Goal: Transaction & Acquisition: Book appointment/travel/reservation

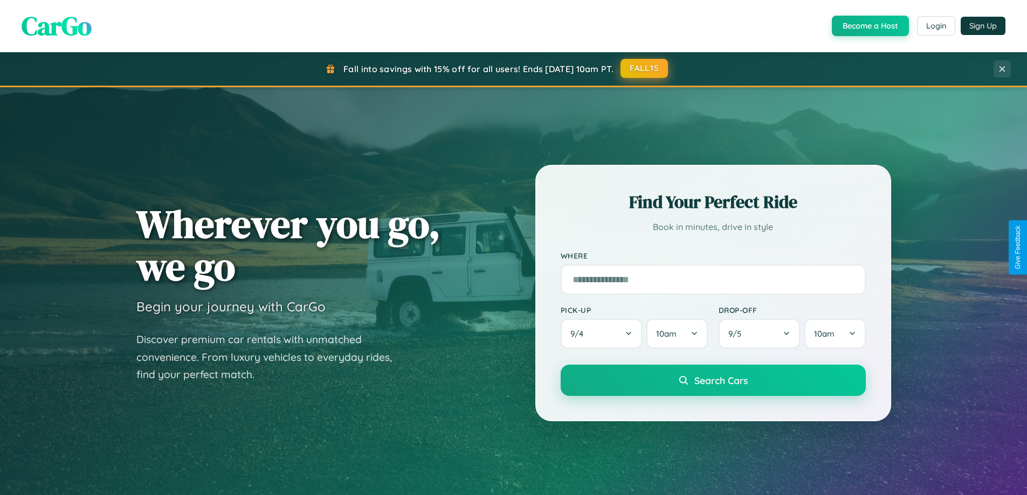
click at [645, 68] on button "FALL15" at bounding box center [644, 68] width 47 height 19
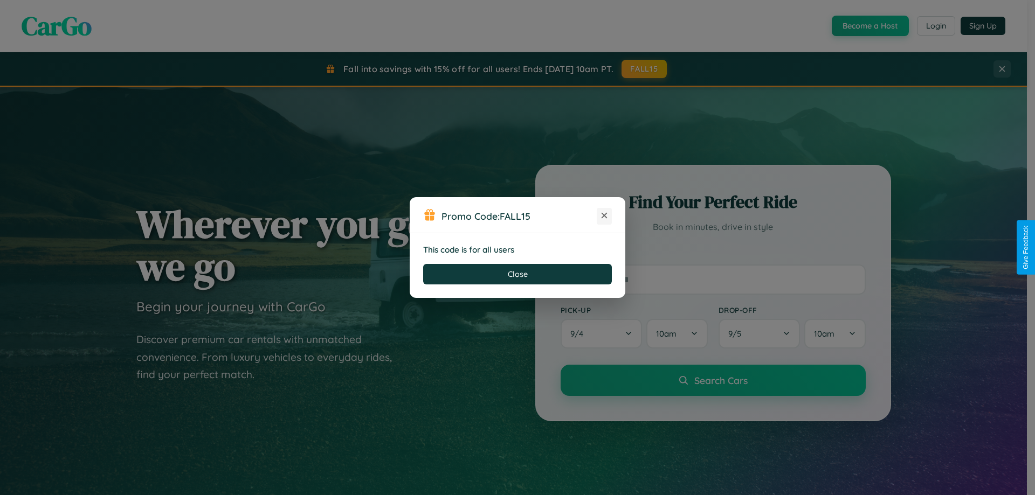
click at [604, 216] on icon at bounding box center [604, 215] width 11 height 11
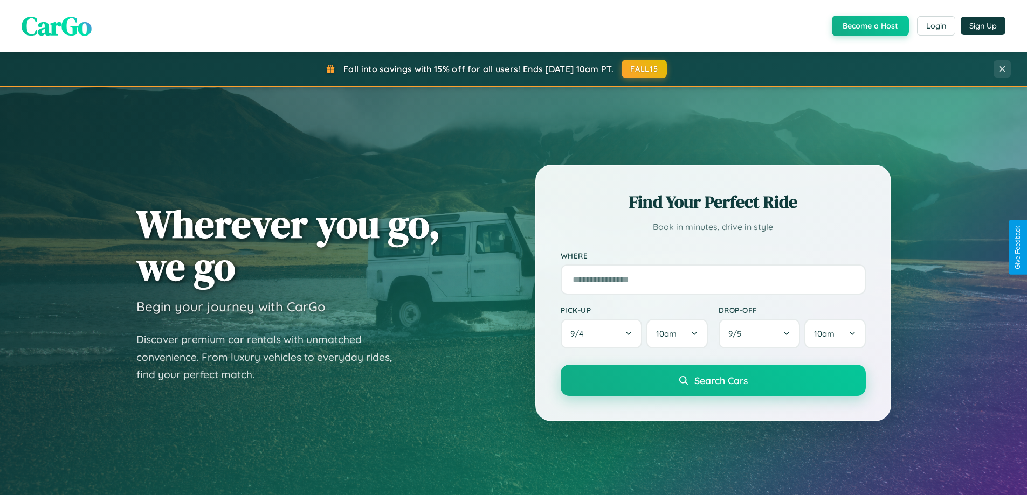
scroll to position [32, 0]
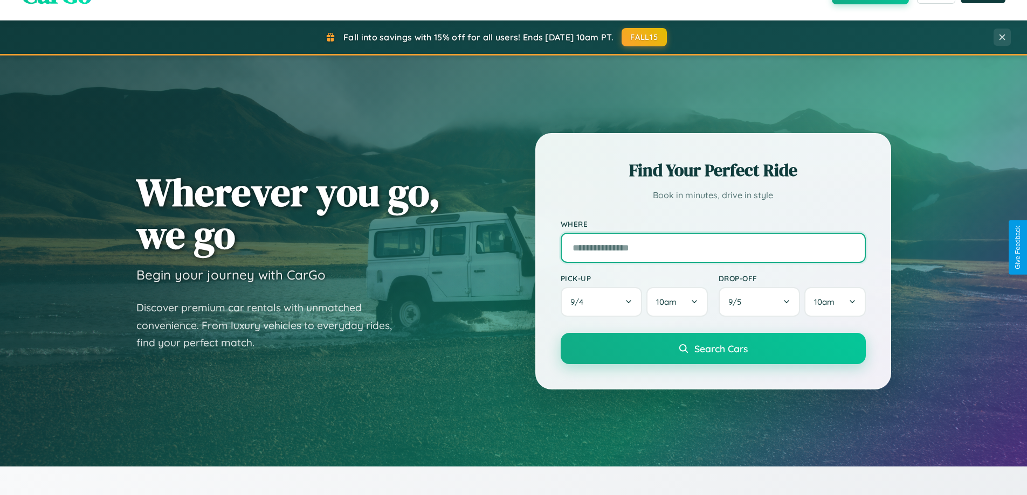
click at [713, 247] on input "text" at bounding box center [713, 248] width 305 height 30
type input "**********"
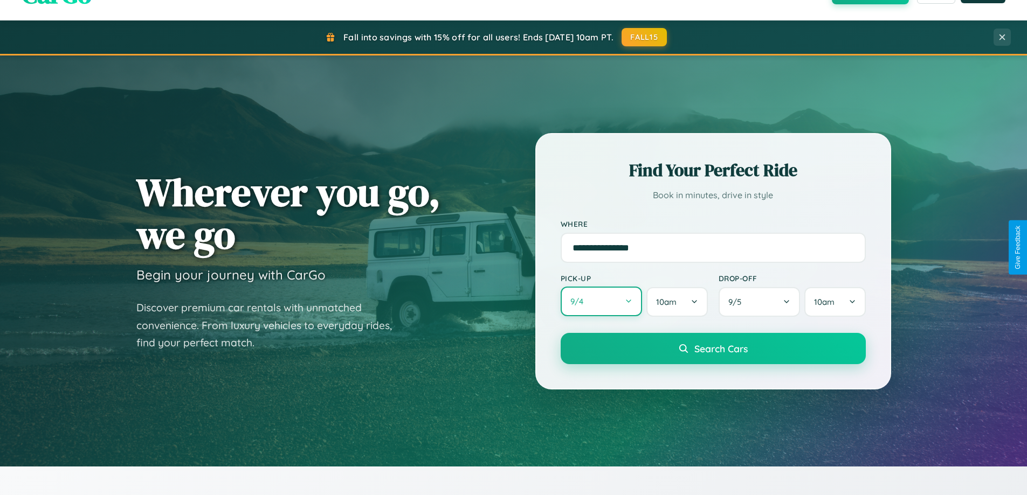
click at [601, 302] on button "9 / 4" at bounding box center [602, 302] width 82 height 30
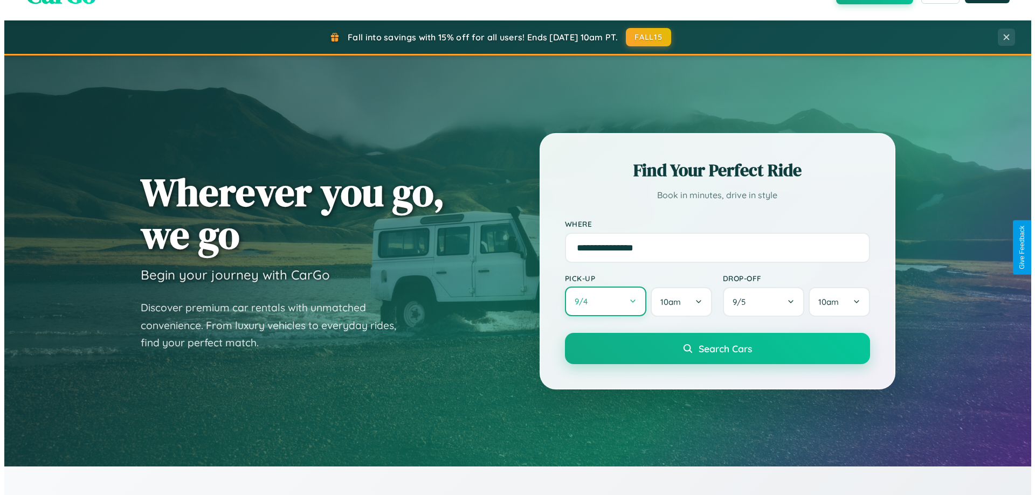
select select "*"
select select "****"
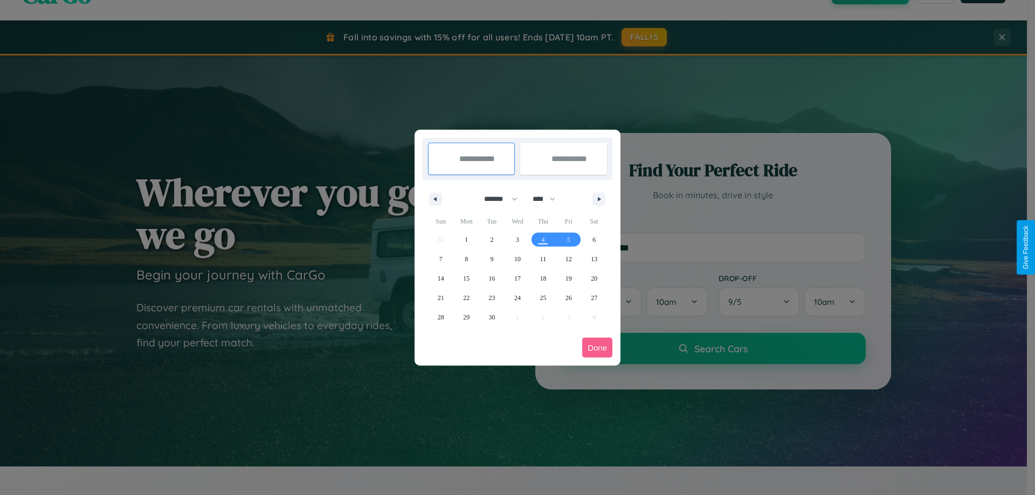
drag, startPoint x: 496, startPoint y: 199, endPoint x: 518, endPoint y: 216, distance: 27.6
click at [496, 199] on select "******* ******** ***** ***** *** **** **** ****** ********* ******* ******** **…" at bounding box center [499, 199] width 46 height 18
select select "*"
click at [549, 199] on select "**** **** **** **** **** **** **** **** **** **** **** **** **** **** **** ****…" at bounding box center [543, 199] width 32 height 18
select select "****"
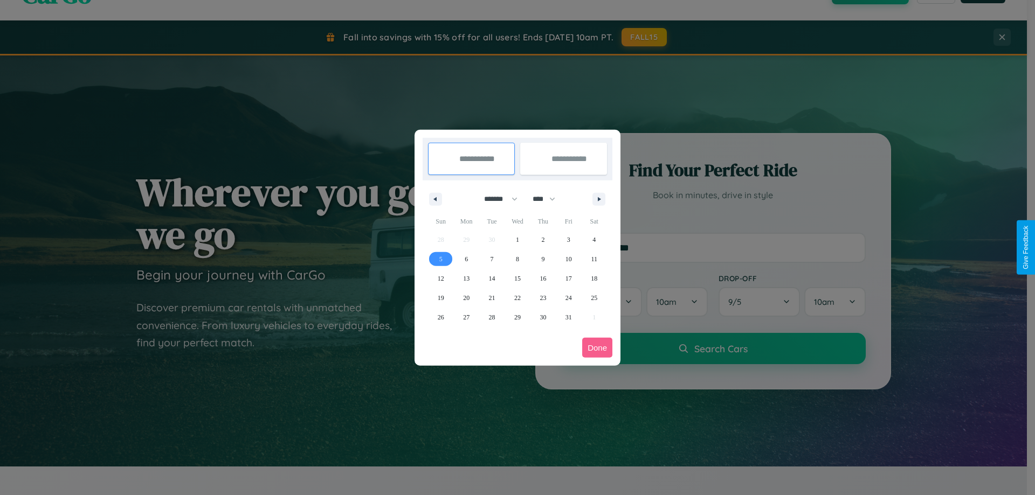
click at [441, 259] on span "5" at bounding box center [440, 259] width 3 height 19
type input "**********"
click at [594, 259] on span "11" at bounding box center [594, 259] width 6 height 19
type input "**********"
click at [597, 348] on button "Done" at bounding box center [597, 348] width 30 height 20
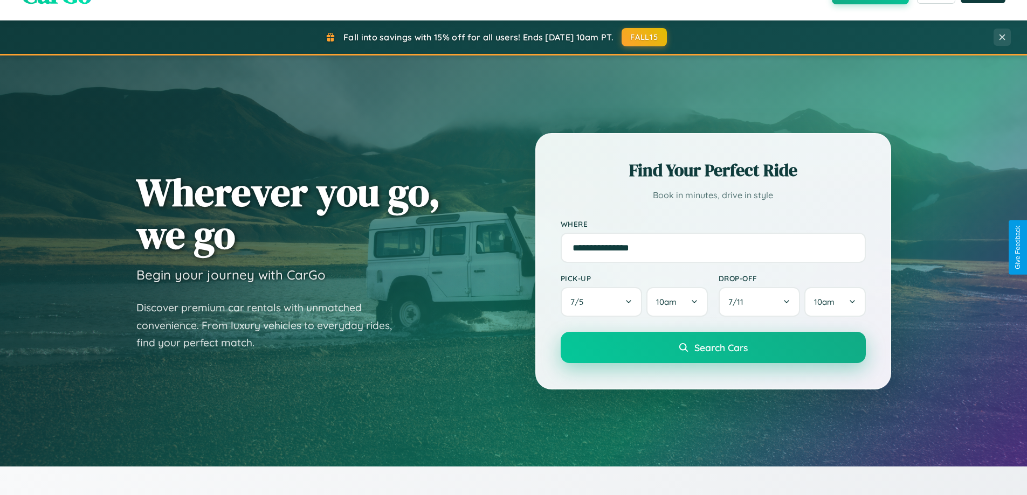
click at [713, 348] on span "Search Cars" at bounding box center [720, 348] width 53 height 12
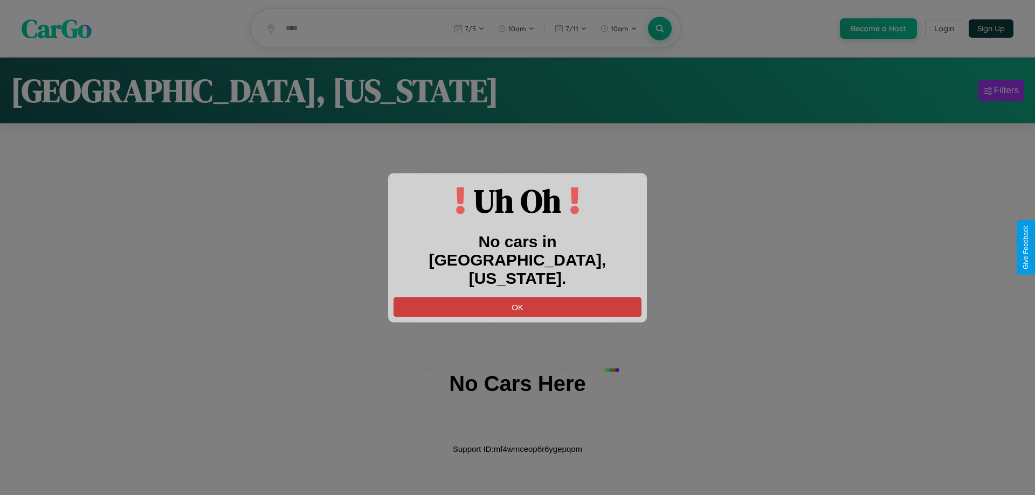
click at [518, 297] on button "OK" at bounding box center [518, 307] width 248 height 20
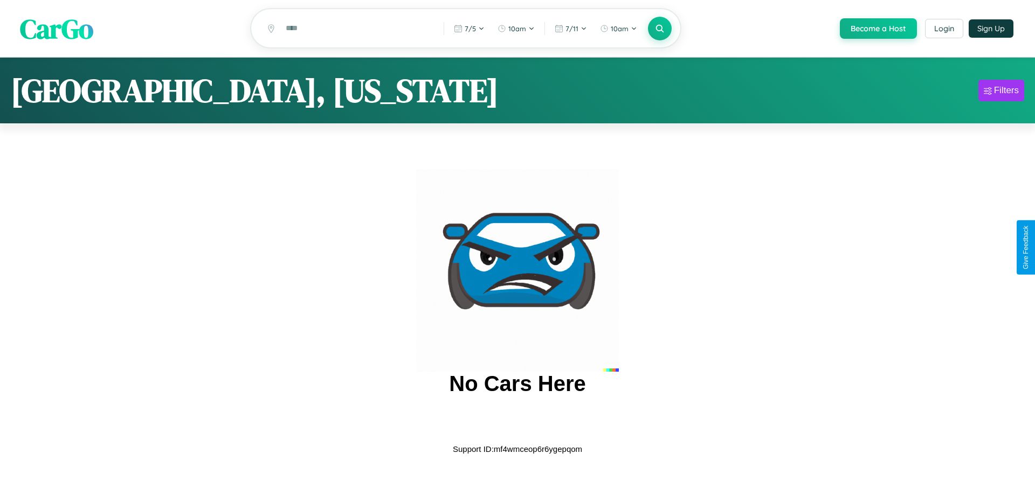
click at [57, 29] on span "CarGo" at bounding box center [56, 28] width 73 height 37
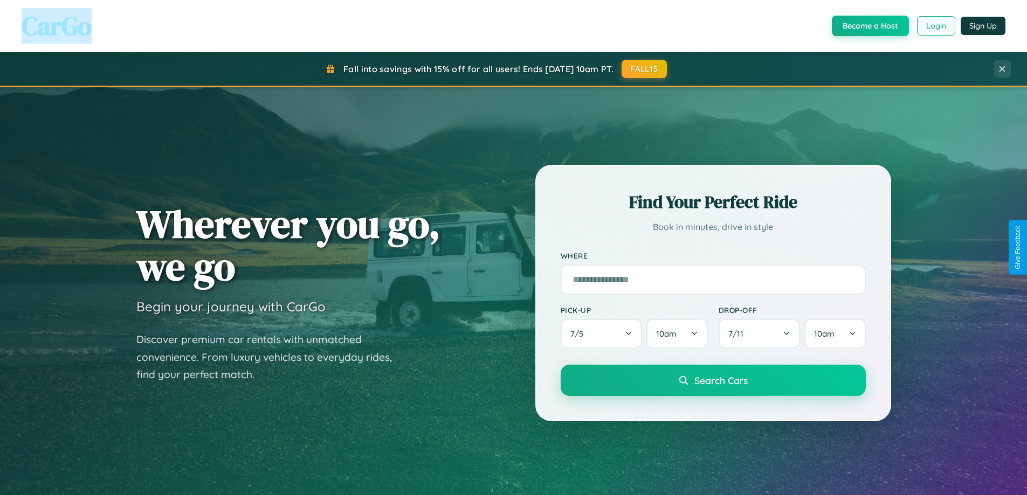
click at [935, 26] on button "Login" at bounding box center [936, 25] width 38 height 19
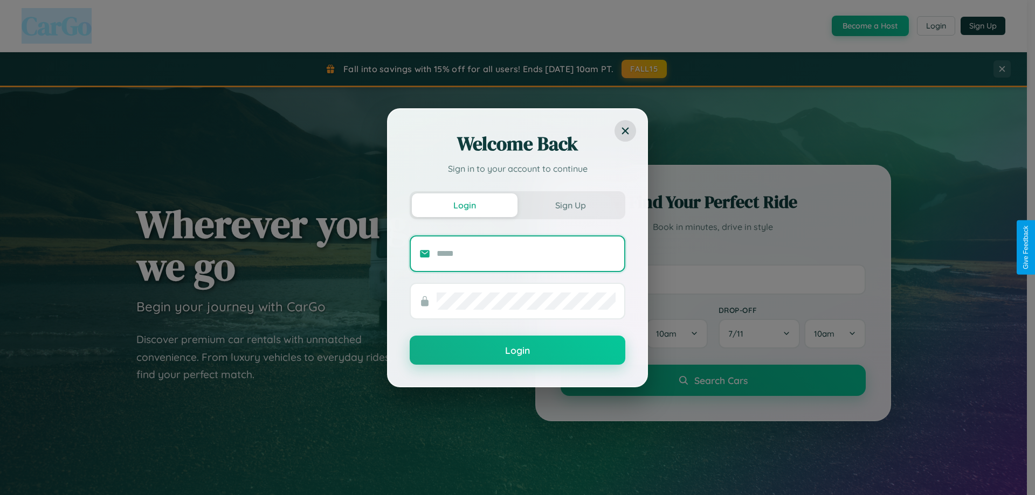
click at [526, 253] on input "text" at bounding box center [526, 253] width 179 height 17
type input "**********"
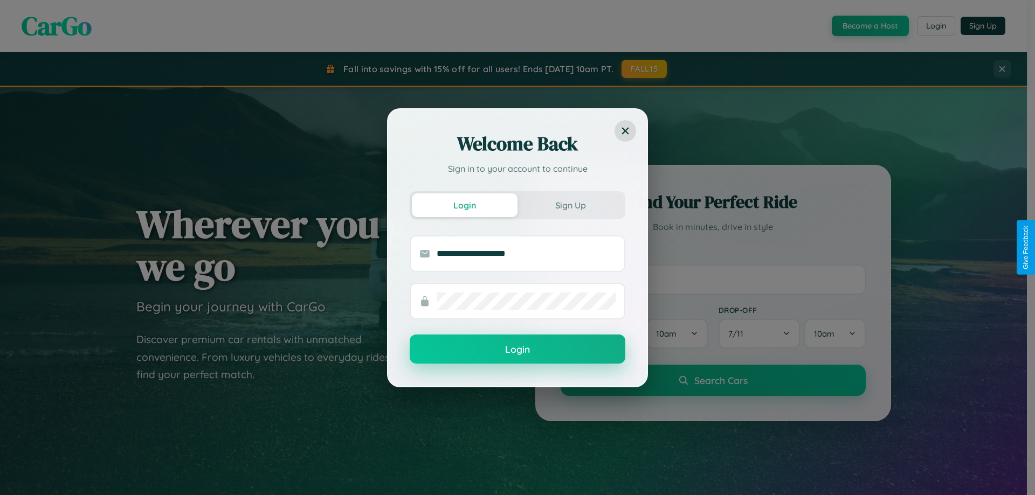
click at [518, 350] on button "Login" at bounding box center [518, 349] width 216 height 29
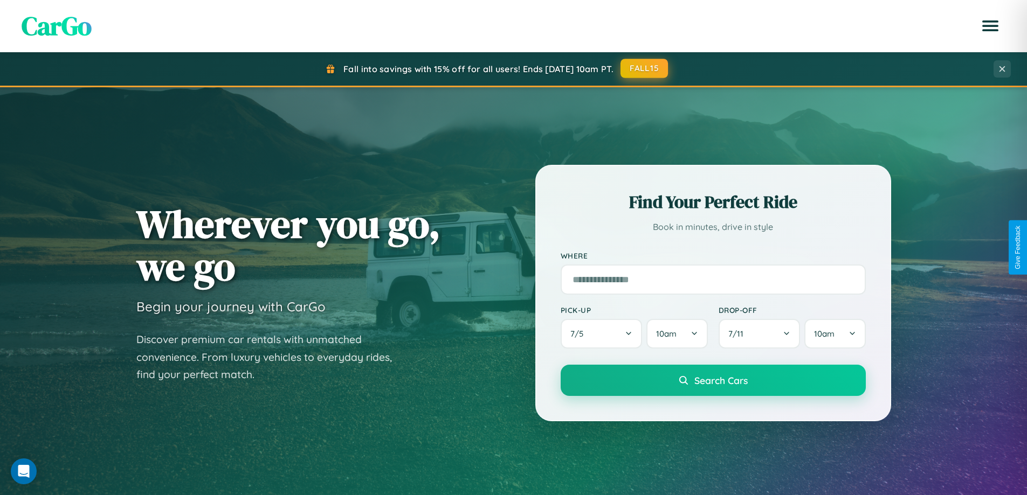
click at [645, 68] on button "FALL15" at bounding box center [644, 68] width 47 height 19
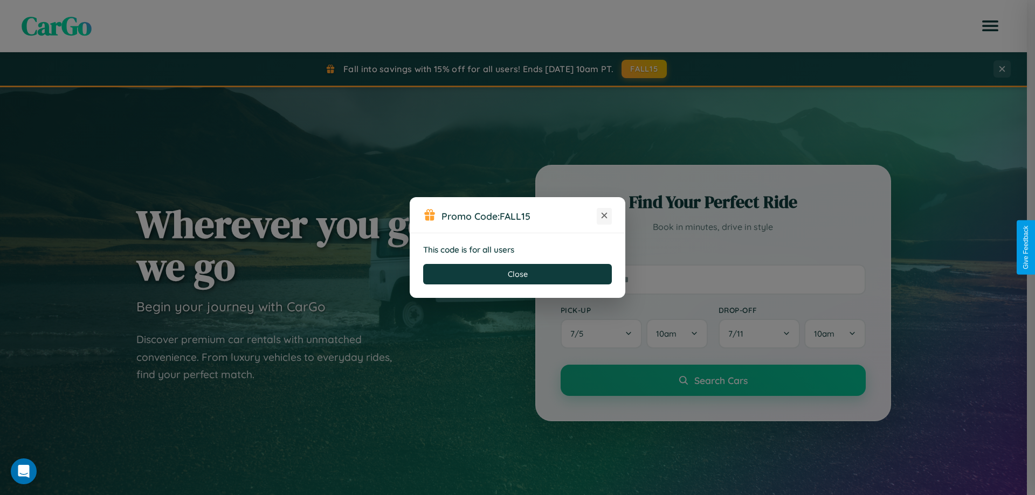
click at [604, 216] on icon at bounding box center [604, 215] width 11 height 11
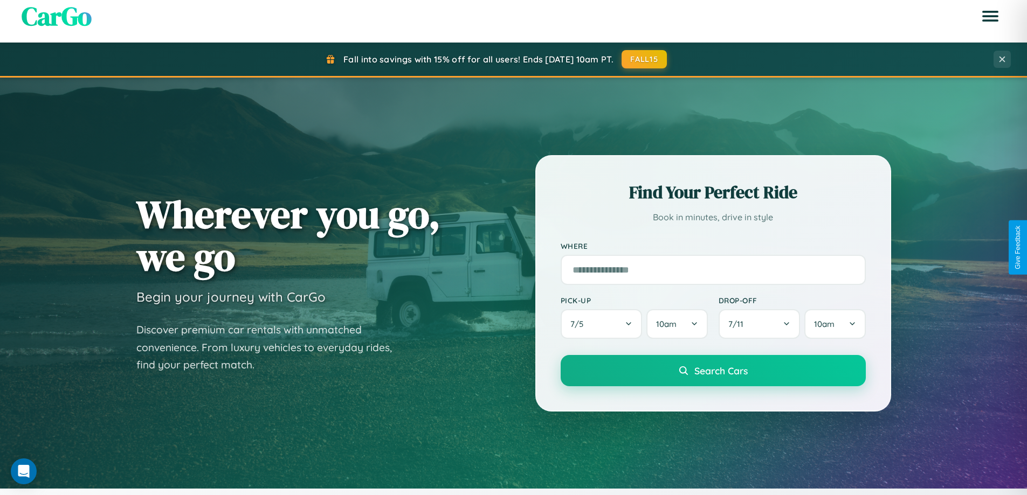
scroll to position [465, 0]
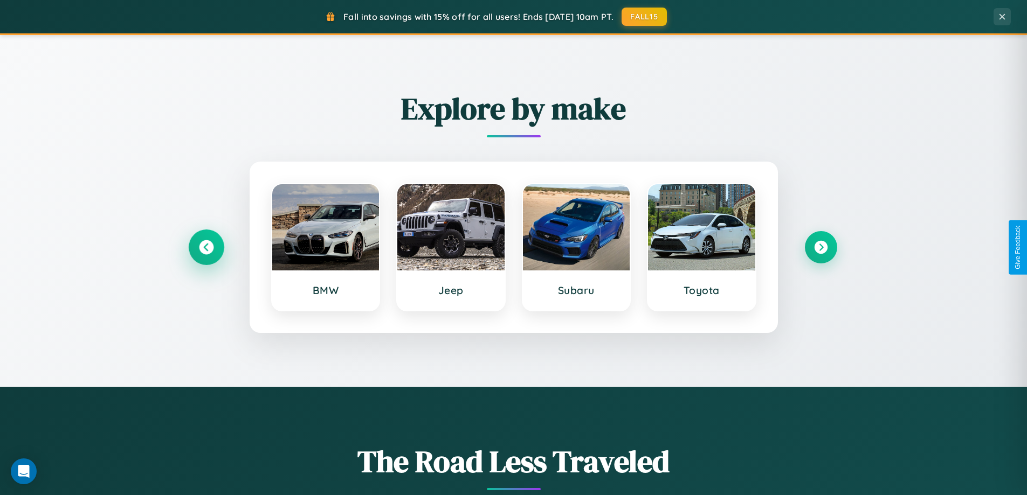
click at [206, 247] on icon at bounding box center [206, 247] width 15 height 15
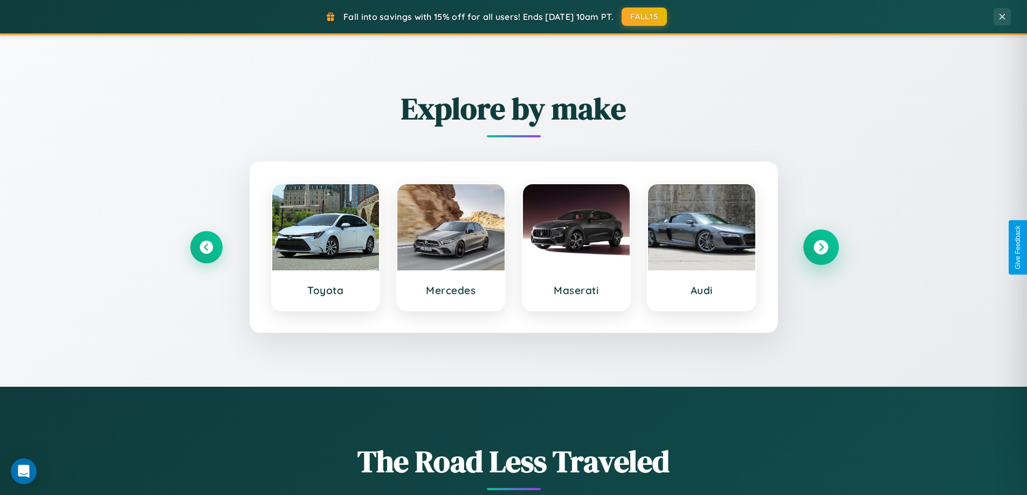
click at [821, 247] on icon at bounding box center [821, 247] width 15 height 15
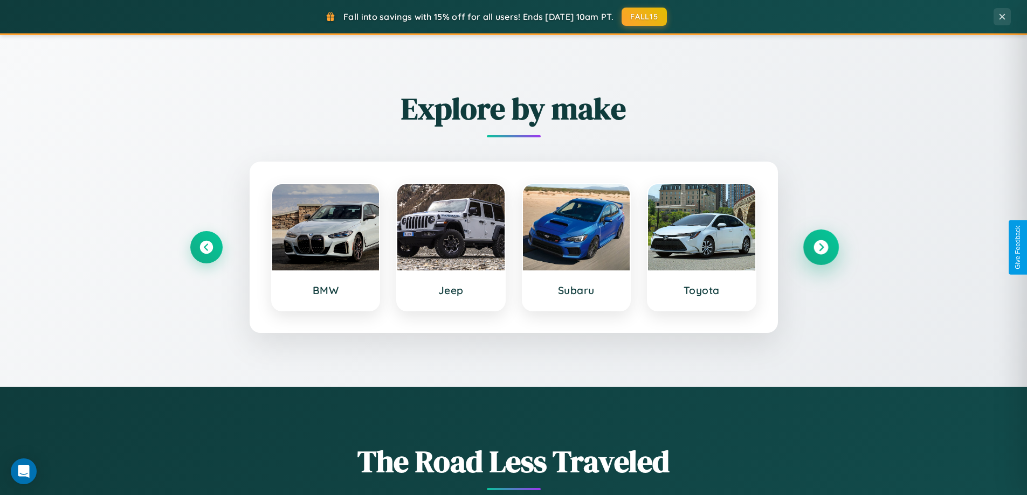
click at [821, 247] on icon at bounding box center [821, 247] width 15 height 15
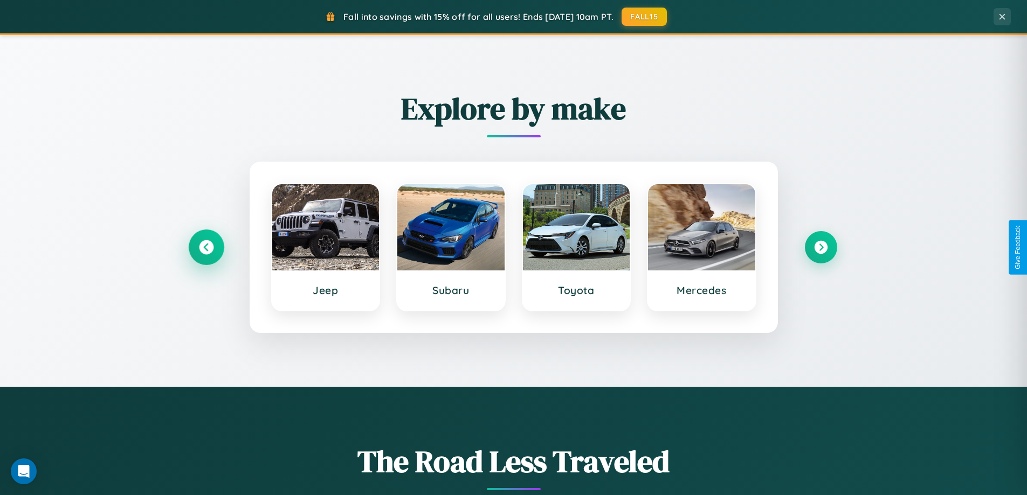
click at [206, 247] on icon at bounding box center [206, 247] width 15 height 15
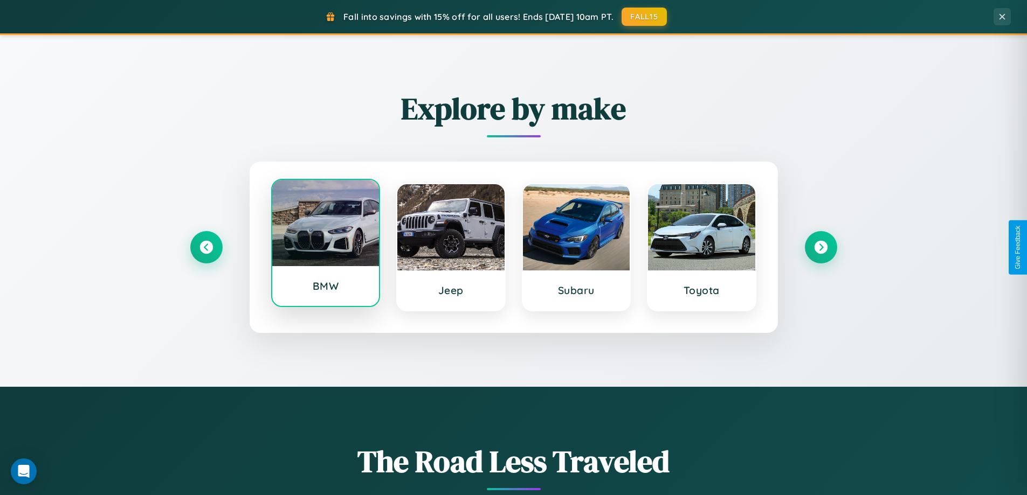
click at [325, 243] on div at bounding box center [325, 223] width 107 height 86
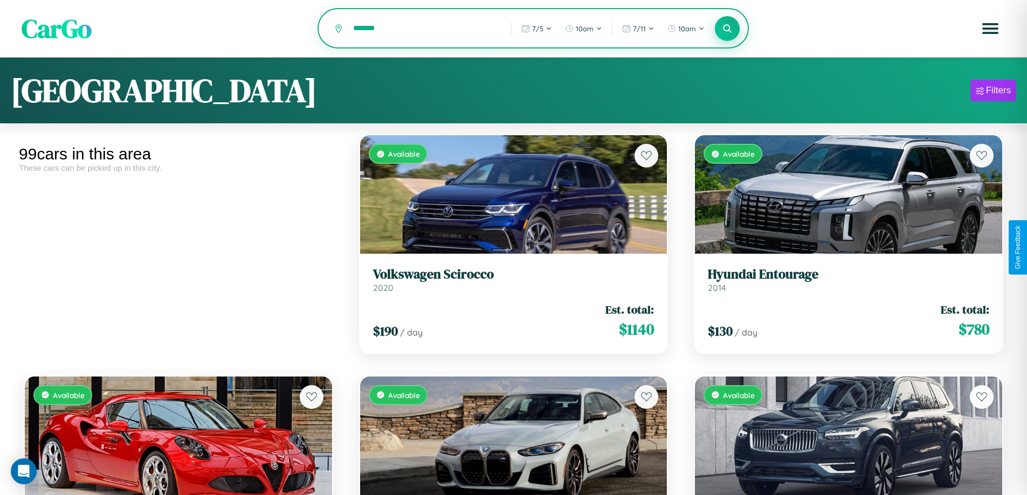
type input "*******"
click at [727, 29] on icon at bounding box center [727, 28] width 10 height 10
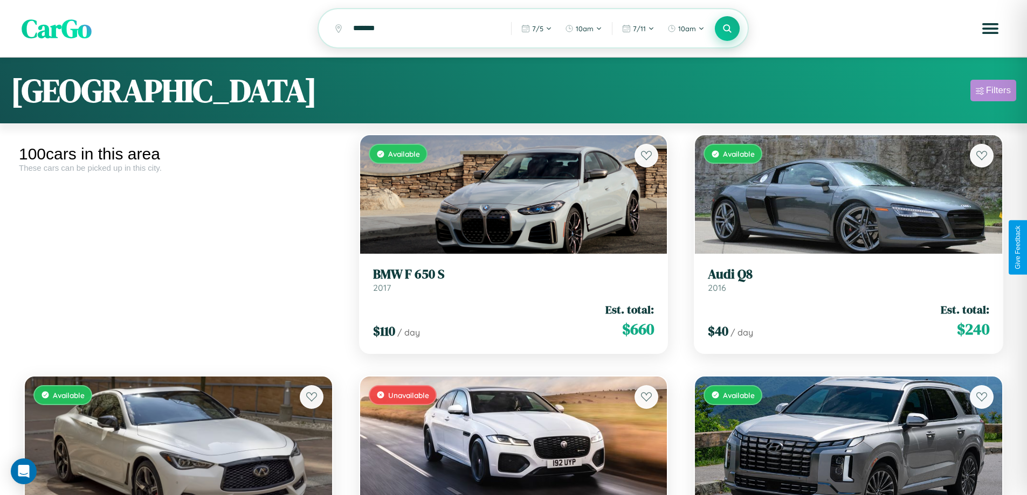
click at [993, 92] on div "Filters" at bounding box center [998, 90] width 25 height 11
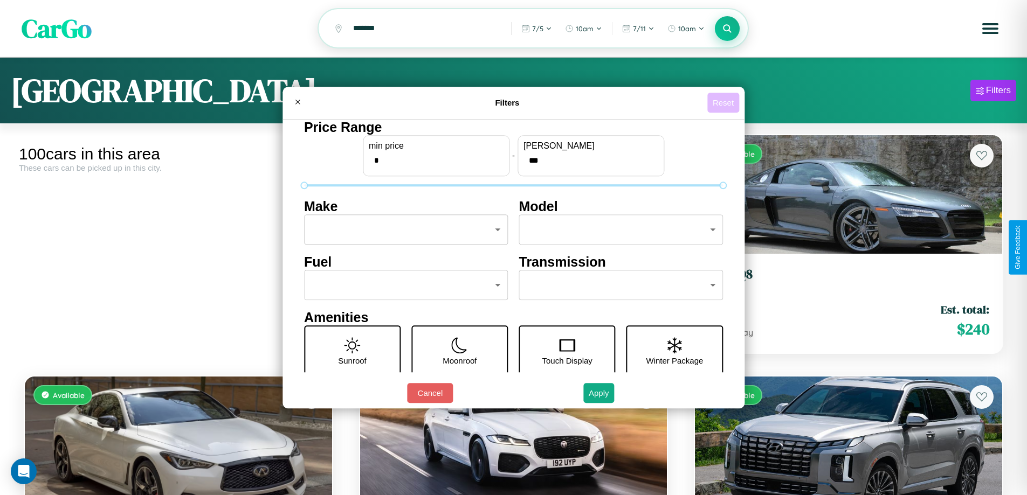
click at [725, 102] on button "Reset" at bounding box center [723, 103] width 32 height 20
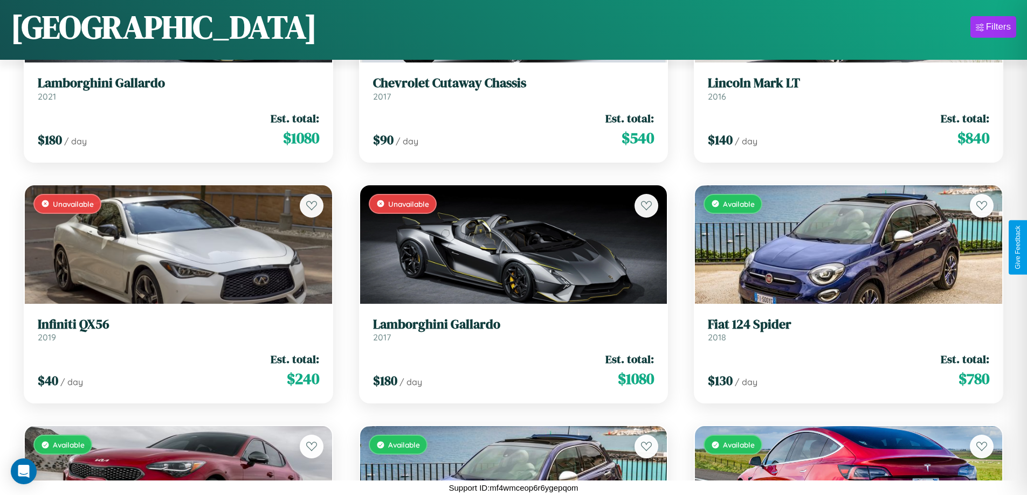
scroll to position [5222, 0]
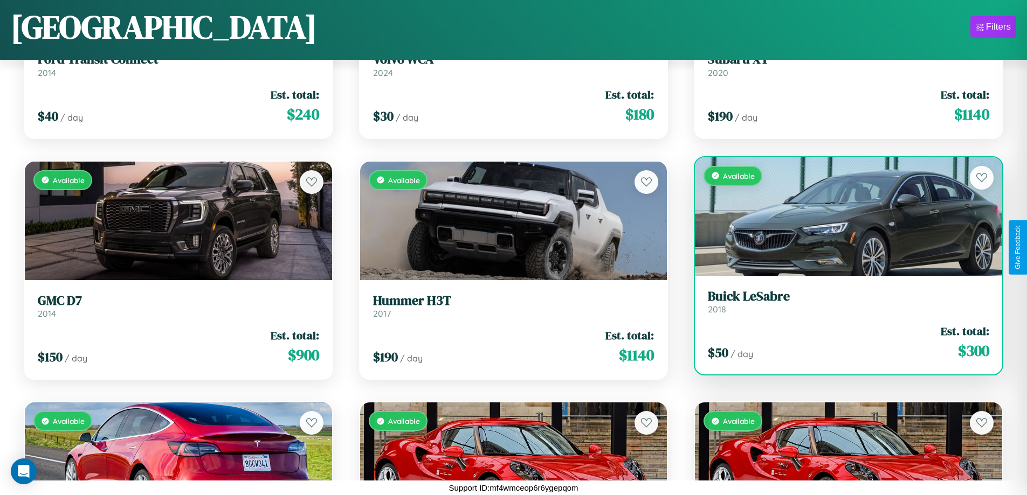
click at [842, 306] on link "Buick LeSabre 2018" at bounding box center [848, 302] width 281 height 26
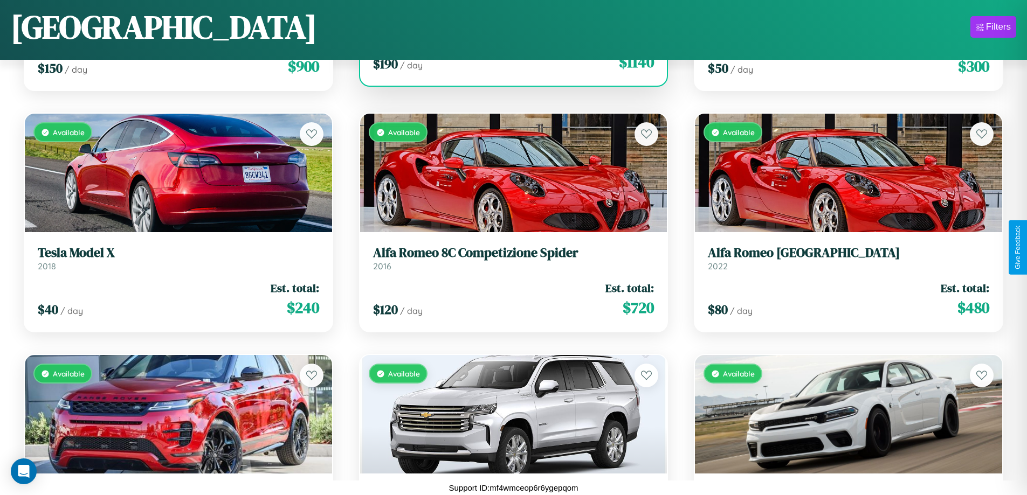
scroll to position [6671, 0]
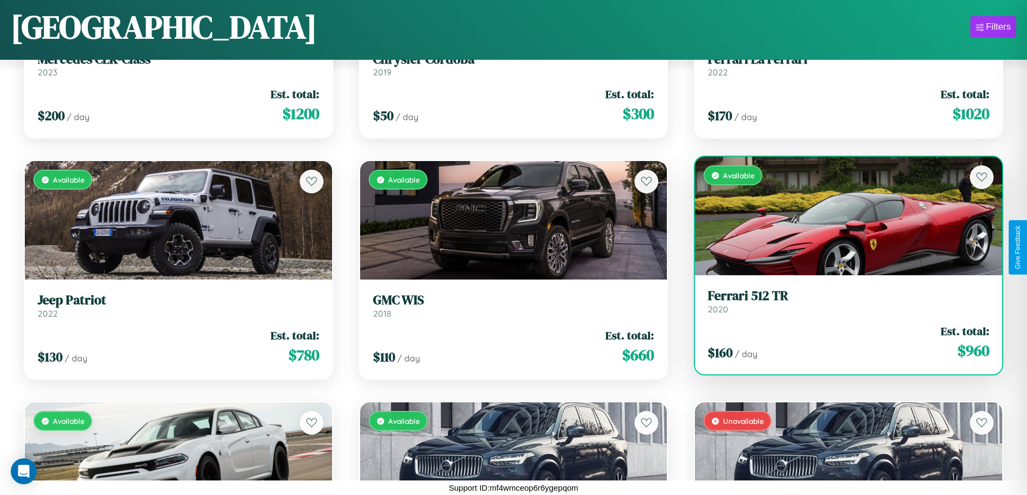
click at [842, 302] on h3 "Ferrari 512 TR" at bounding box center [848, 296] width 281 height 16
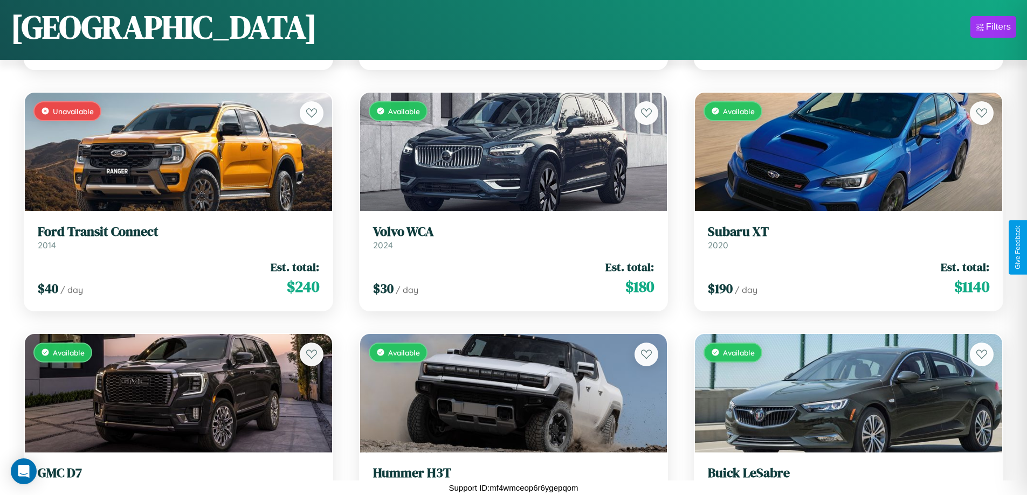
scroll to position [4980, 0]
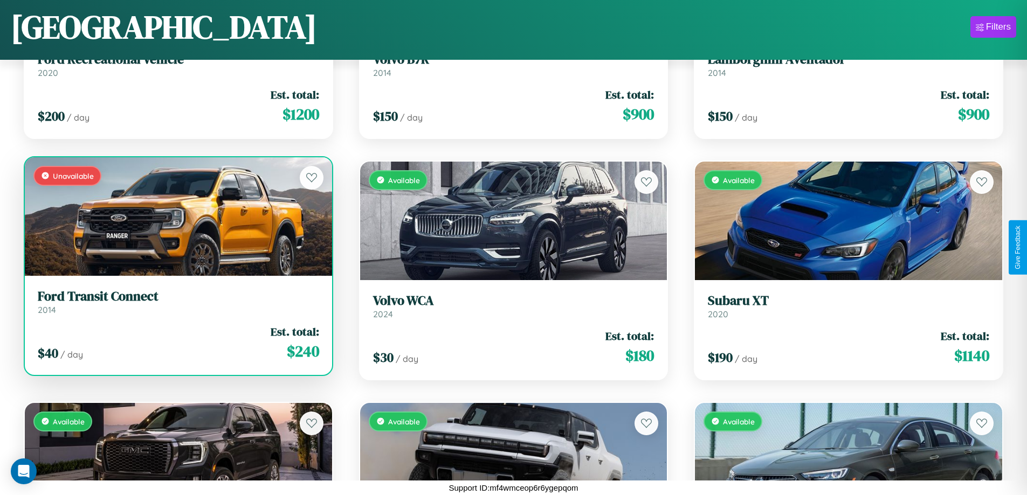
click at [177, 302] on h3 "Ford Transit Connect" at bounding box center [178, 297] width 281 height 16
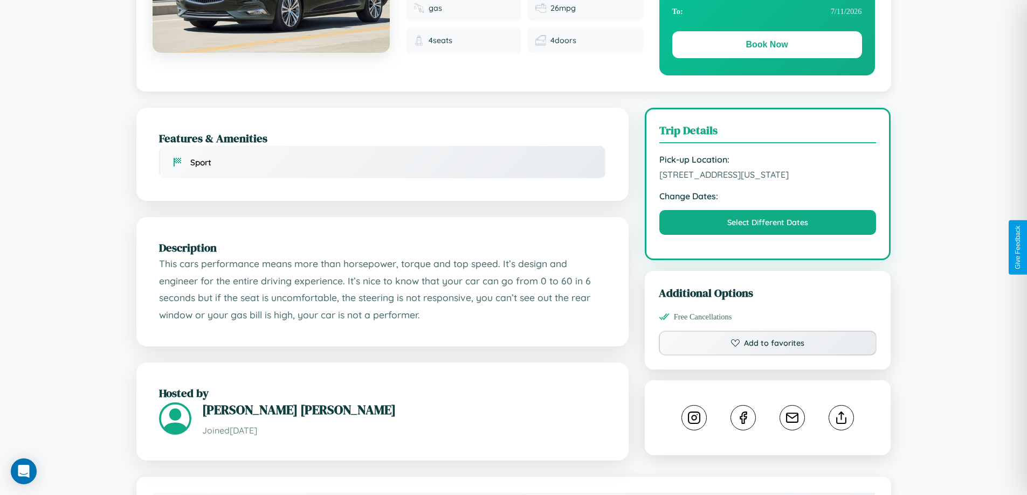
scroll to position [365, 0]
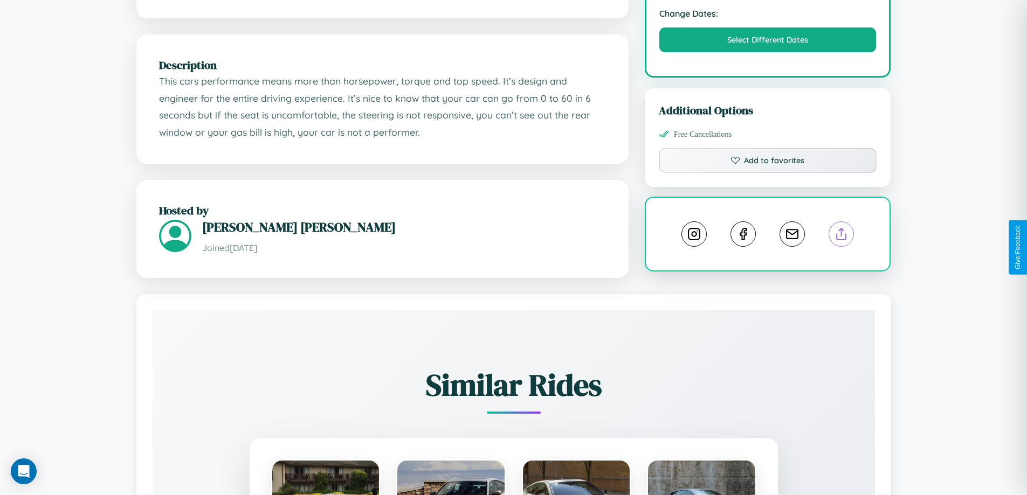
click at [842, 236] on line at bounding box center [842, 233] width 0 height 8
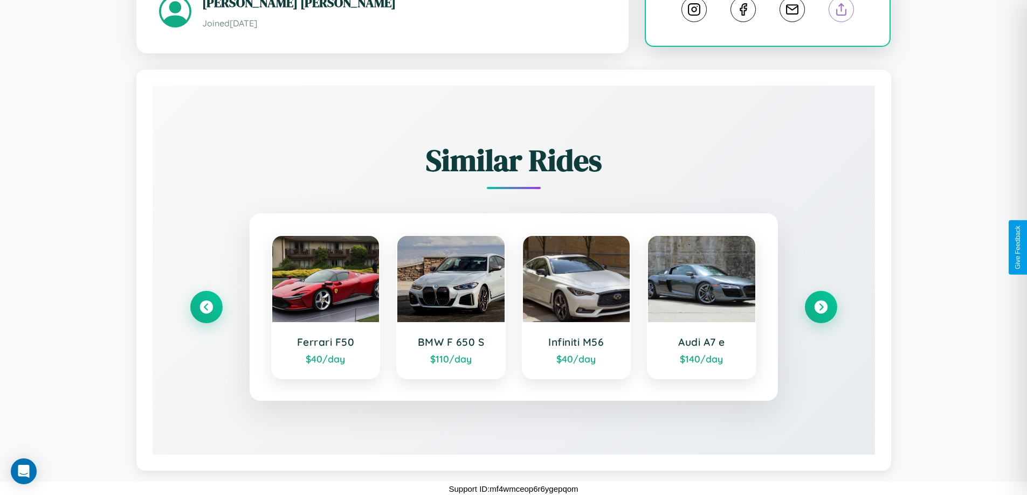
scroll to position [598, 0]
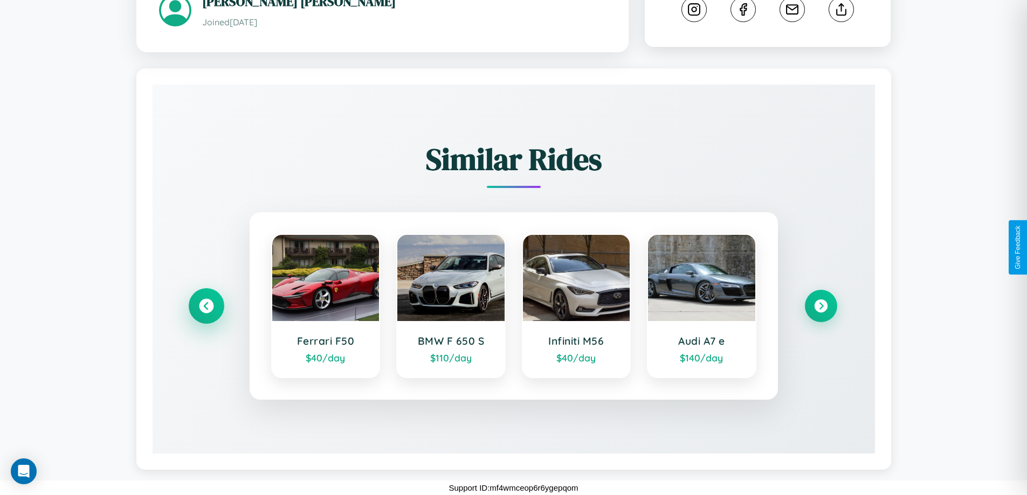
click at [206, 306] on icon at bounding box center [206, 306] width 15 height 15
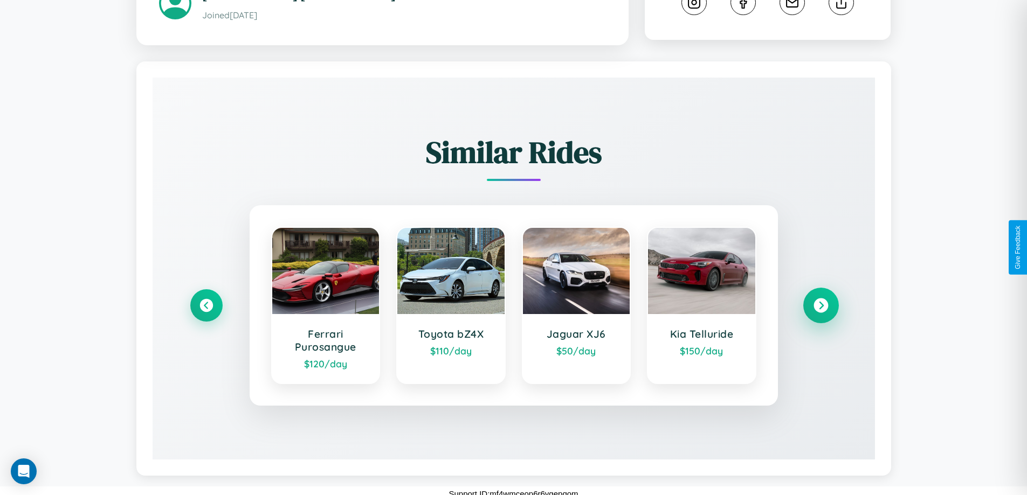
click at [821, 313] on icon at bounding box center [821, 306] width 15 height 15
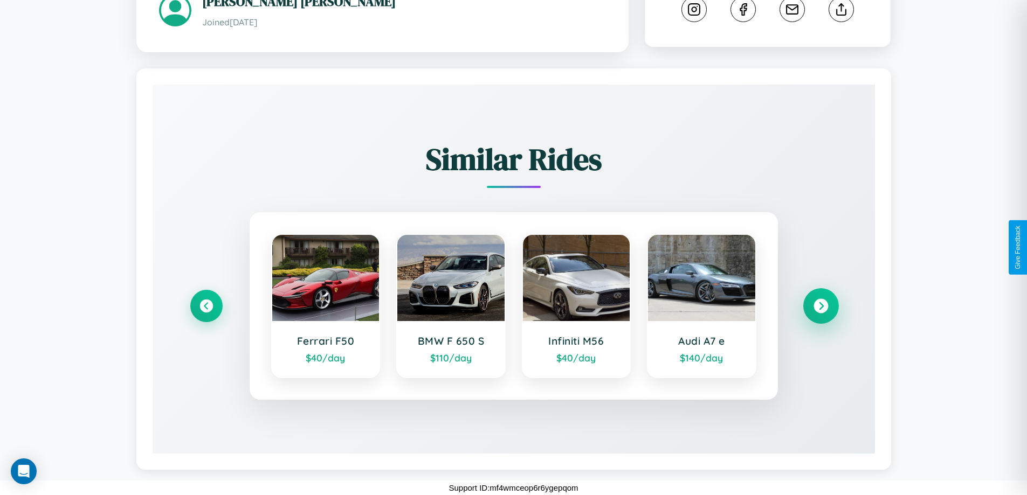
click at [821, 306] on icon at bounding box center [821, 306] width 15 height 15
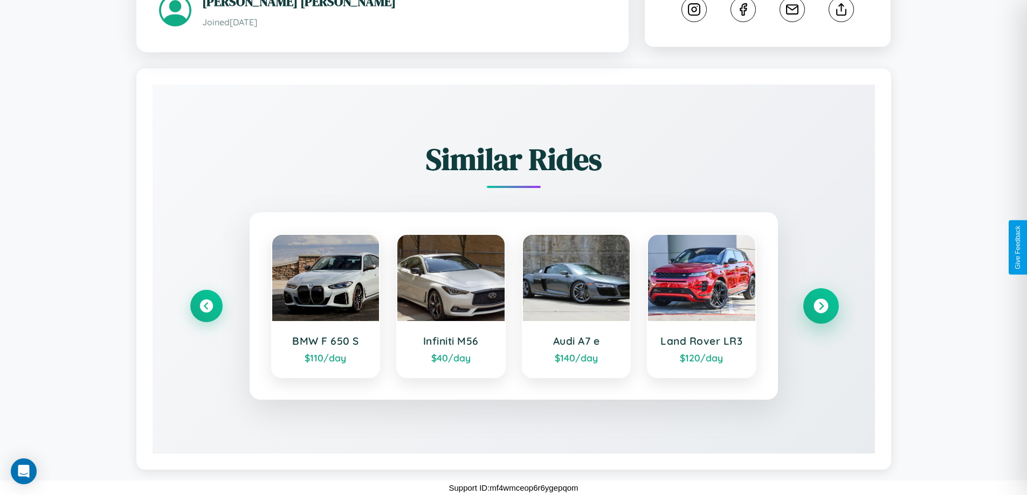
click at [821, 306] on icon at bounding box center [821, 306] width 15 height 15
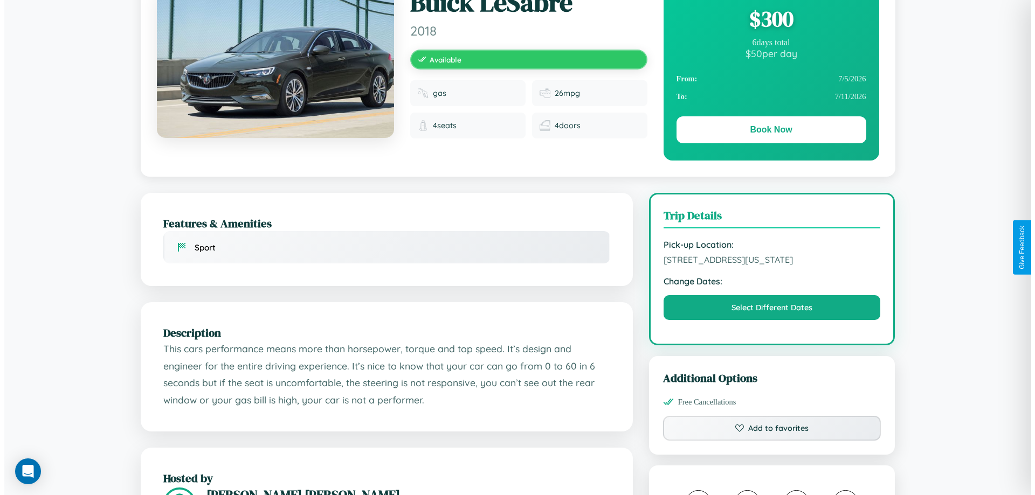
scroll to position [0, 0]
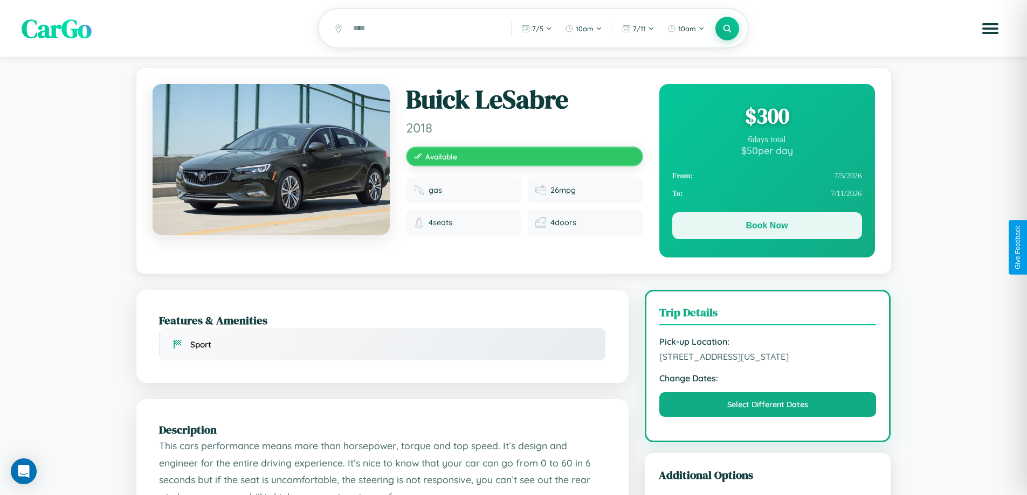
click at [767, 228] on button "Book Now" at bounding box center [767, 225] width 190 height 27
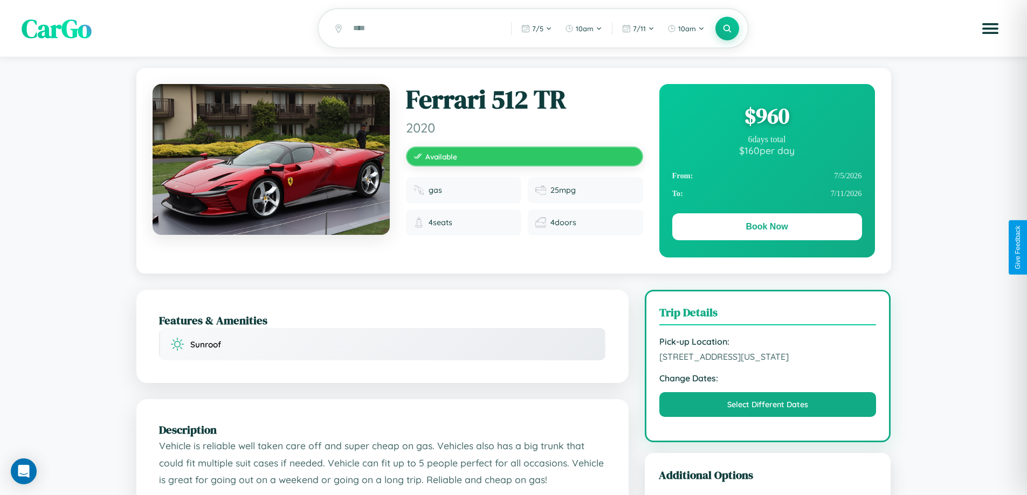
click at [767, 118] on div "$ 960" at bounding box center [767, 115] width 190 height 29
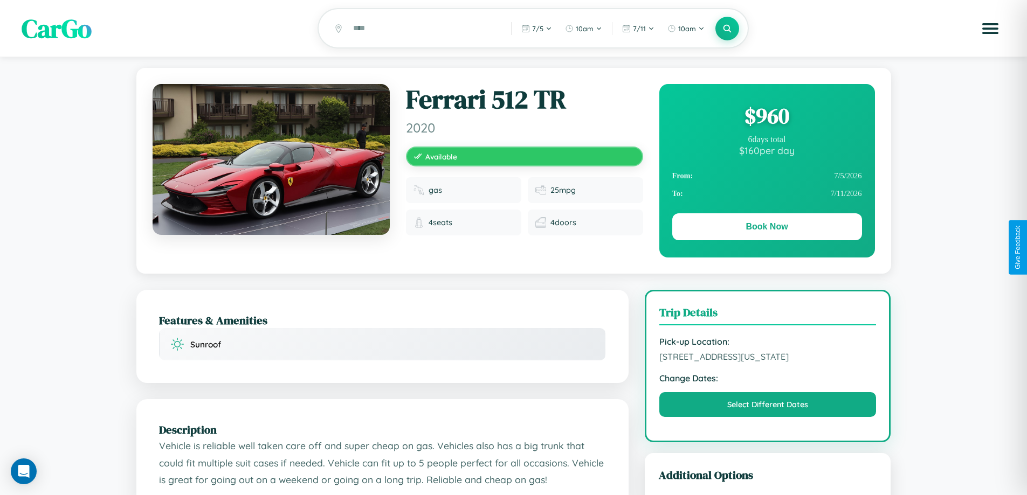
click at [767, 118] on div "$ 960" at bounding box center [767, 115] width 190 height 29
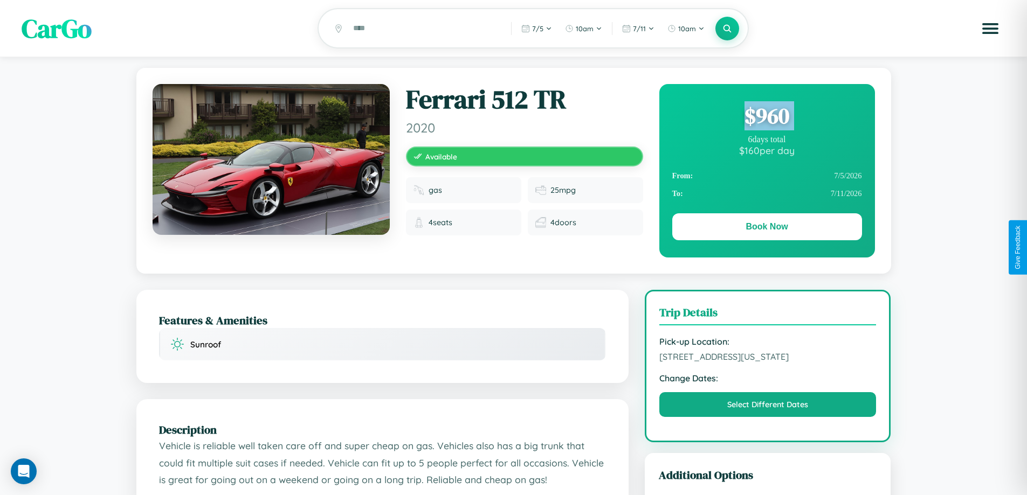
click at [767, 118] on div "$ 960" at bounding box center [767, 115] width 190 height 29
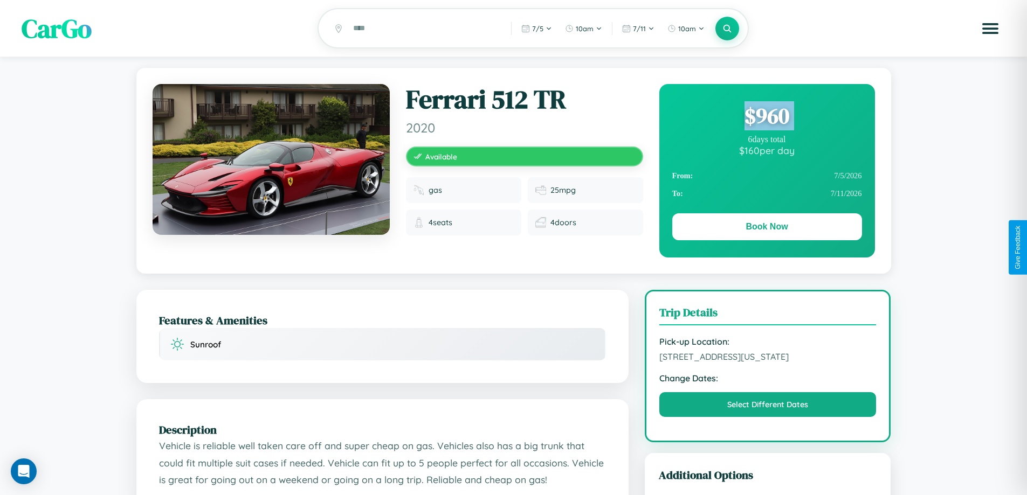
click at [767, 118] on div "$ 960" at bounding box center [767, 115] width 190 height 29
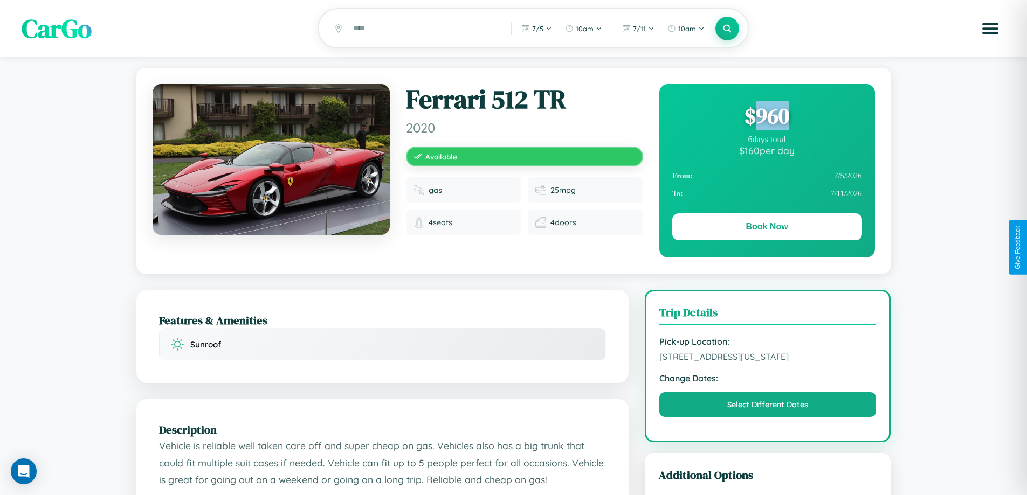
click at [767, 118] on div "$ 960" at bounding box center [767, 115] width 190 height 29
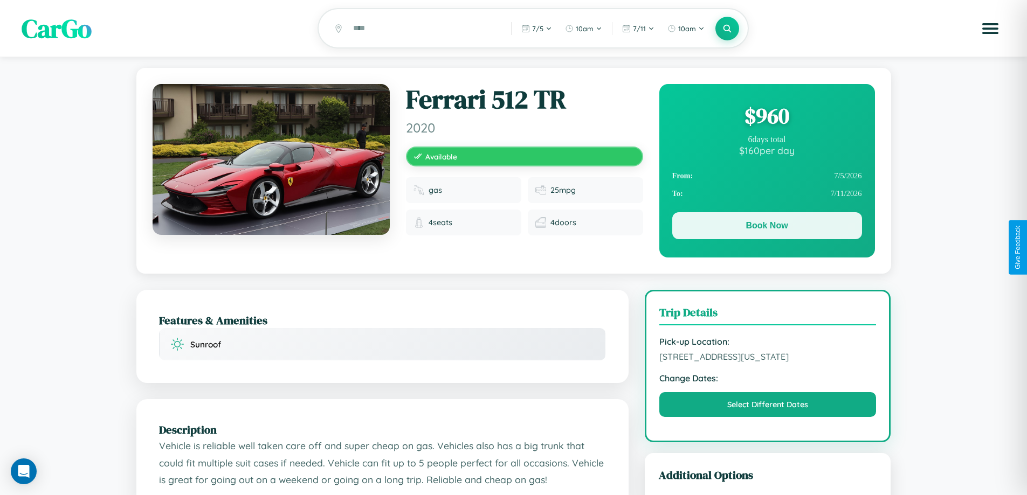
click at [767, 228] on button "Book Now" at bounding box center [767, 225] width 190 height 27
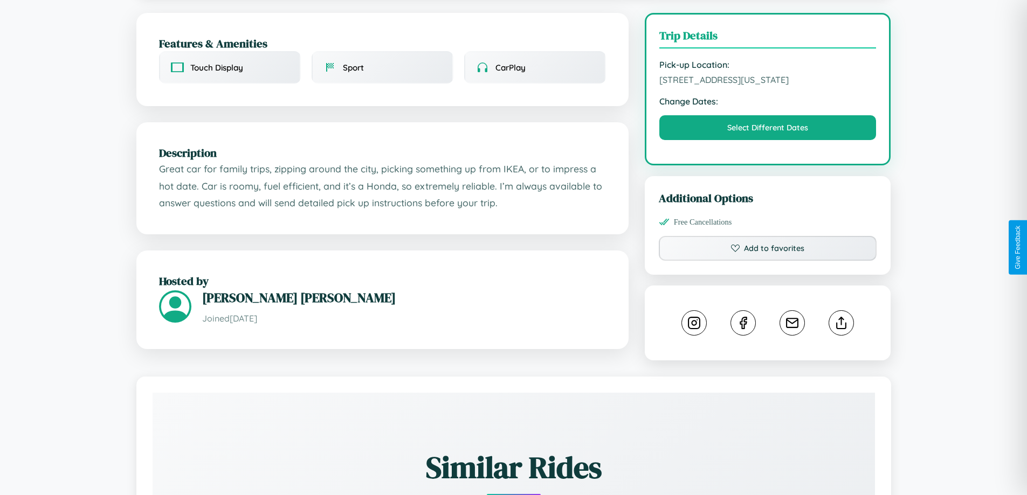
scroll to position [324, 0]
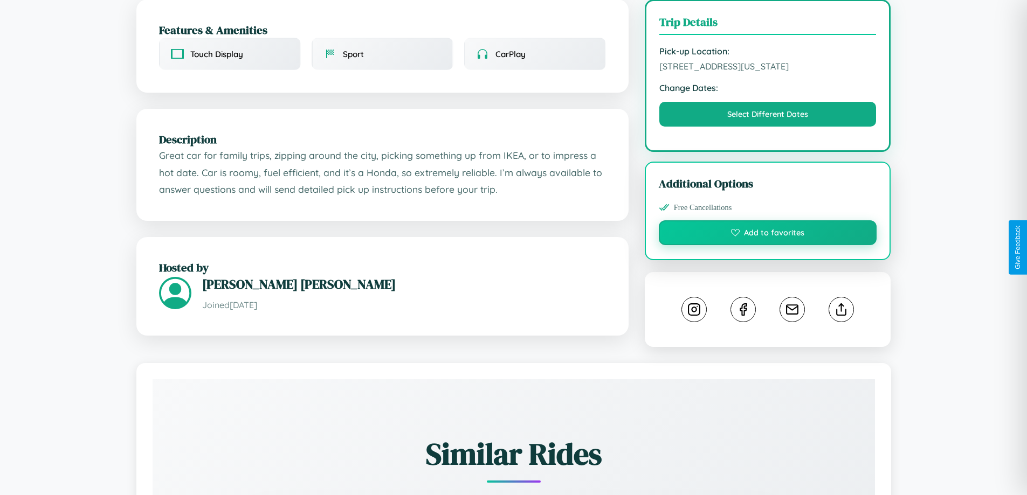
click at [768, 245] on button "Add to favorites" at bounding box center [768, 233] width 218 height 25
